Goal: Obtain resource: Download file/media

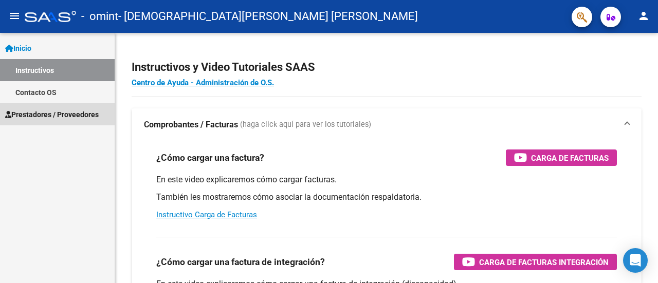
click at [81, 109] on span "Prestadores / Proveedores" at bounding box center [51, 114] width 93 height 11
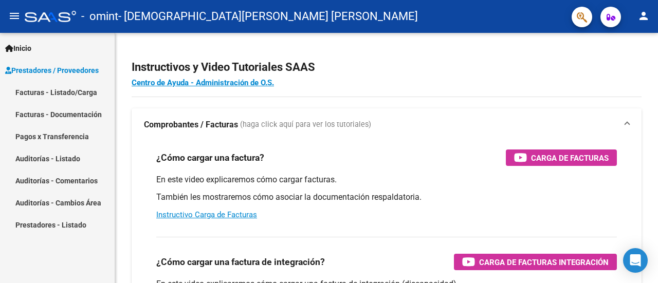
click at [84, 94] on link "Facturas - Listado/Carga" at bounding box center [57, 92] width 115 height 22
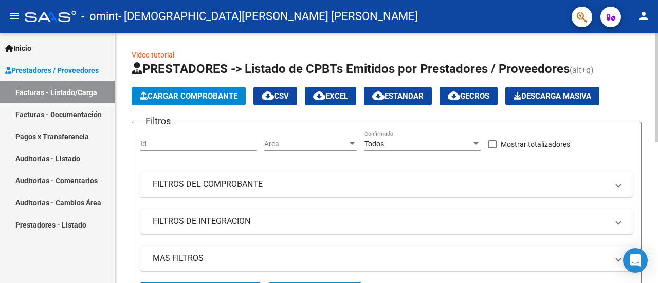
scroll to position [250, 0]
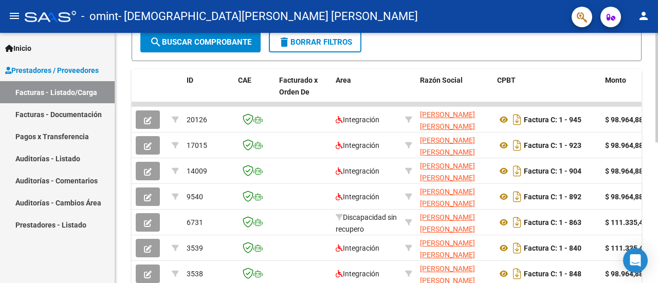
click at [657, 247] on div at bounding box center [656, 158] width 3 height 250
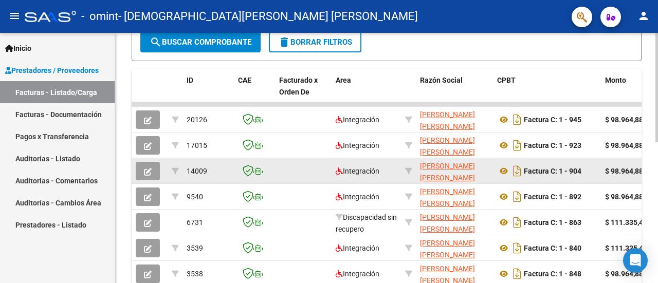
click at [536, 177] on div "Factura C: 1 - 904" at bounding box center [547, 171] width 100 height 16
click at [503, 167] on icon at bounding box center [503, 171] width 13 height 12
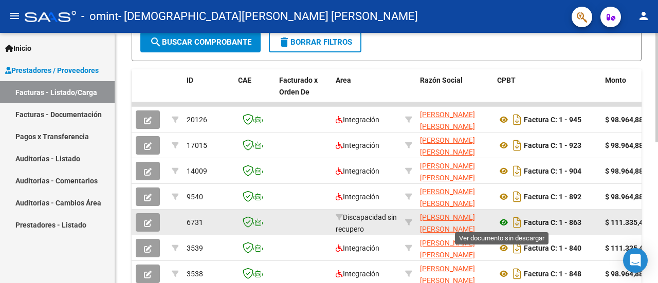
click at [502, 222] on icon at bounding box center [503, 222] width 13 height 12
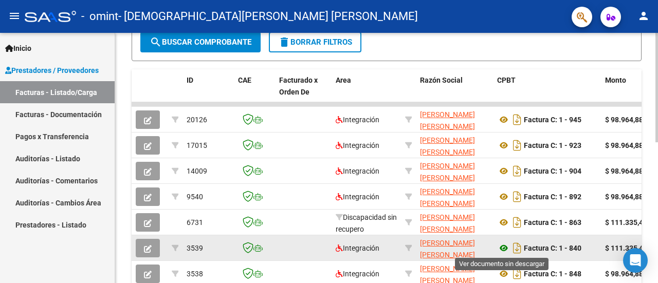
click at [502, 248] on icon at bounding box center [503, 248] width 13 height 12
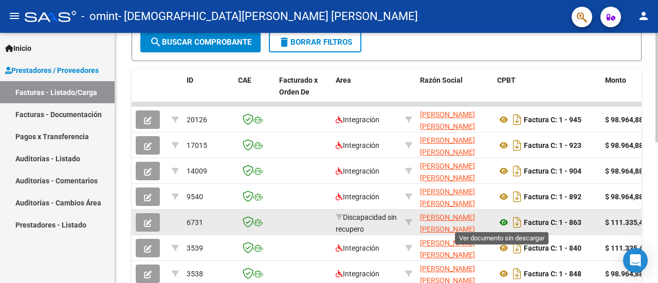
click at [504, 221] on icon at bounding box center [503, 222] width 13 height 12
click at [561, 228] on div "Factura C: 1 - 863" at bounding box center [547, 222] width 100 height 16
click at [577, 215] on div "Factura C: 1 - 863" at bounding box center [547, 222] width 100 height 16
click at [584, 225] on div "Factura C: 1 - 863" at bounding box center [547, 222] width 100 height 16
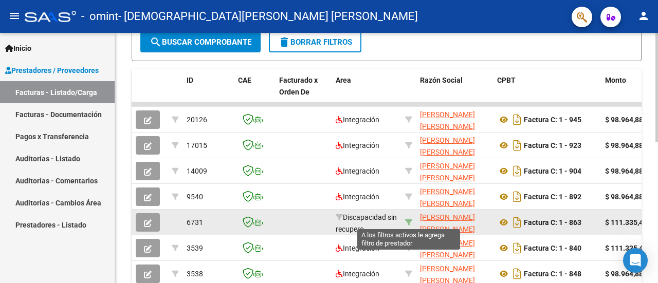
click at [411, 221] on icon at bounding box center [408, 222] width 7 height 7
type input "23396418614"
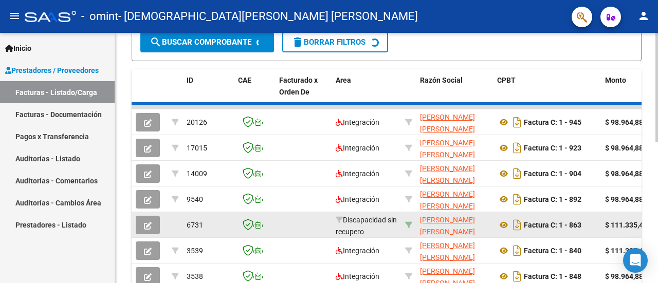
scroll to position [251, 0]
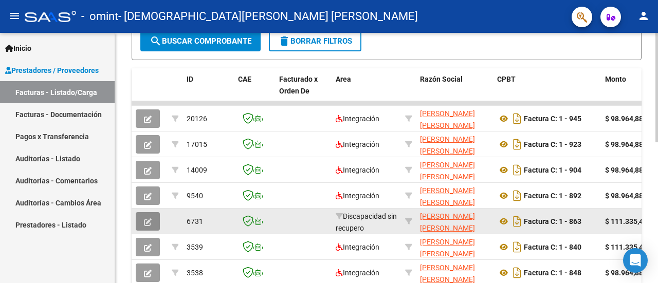
click at [145, 222] on icon "button" at bounding box center [148, 222] width 8 height 8
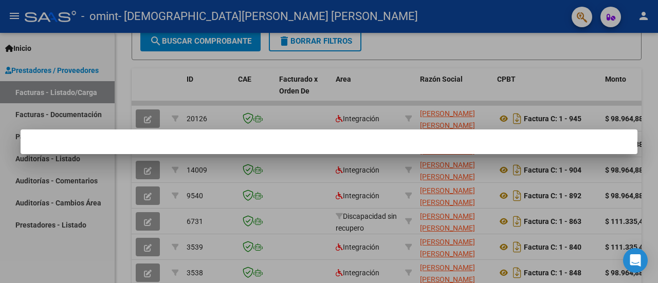
click at [550, 78] on div at bounding box center [329, 141] width 658 height 283
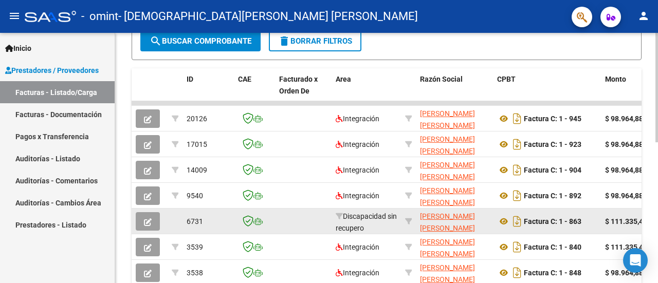
click at [587, 226] on div "Factura C: 1 - 863" at bounding box center [547, 221] width 100 height 16
click at [597, 222] on datatable-body-cell "Factura C: 1 - 863" at bounding box center [547, 221] width 108 height 25
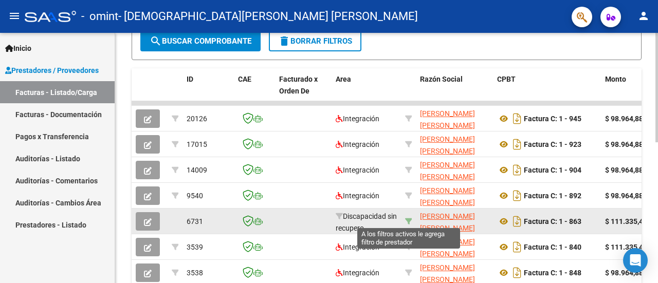
click at [410, 218] on icon at bounding box center [408, 221] width 7 height 7
